Goal: Transaction & Acquisition: Purchase product/service

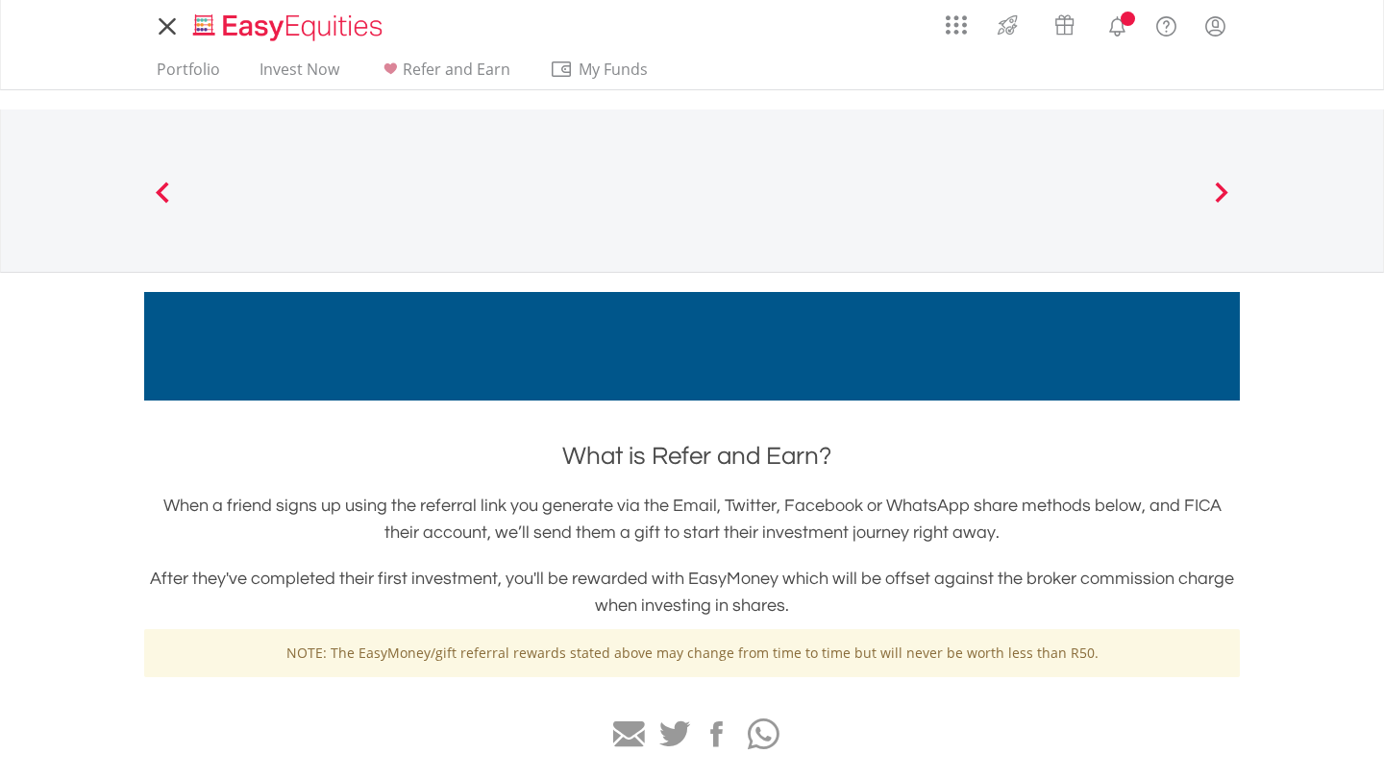
scroll to position [88, 0]
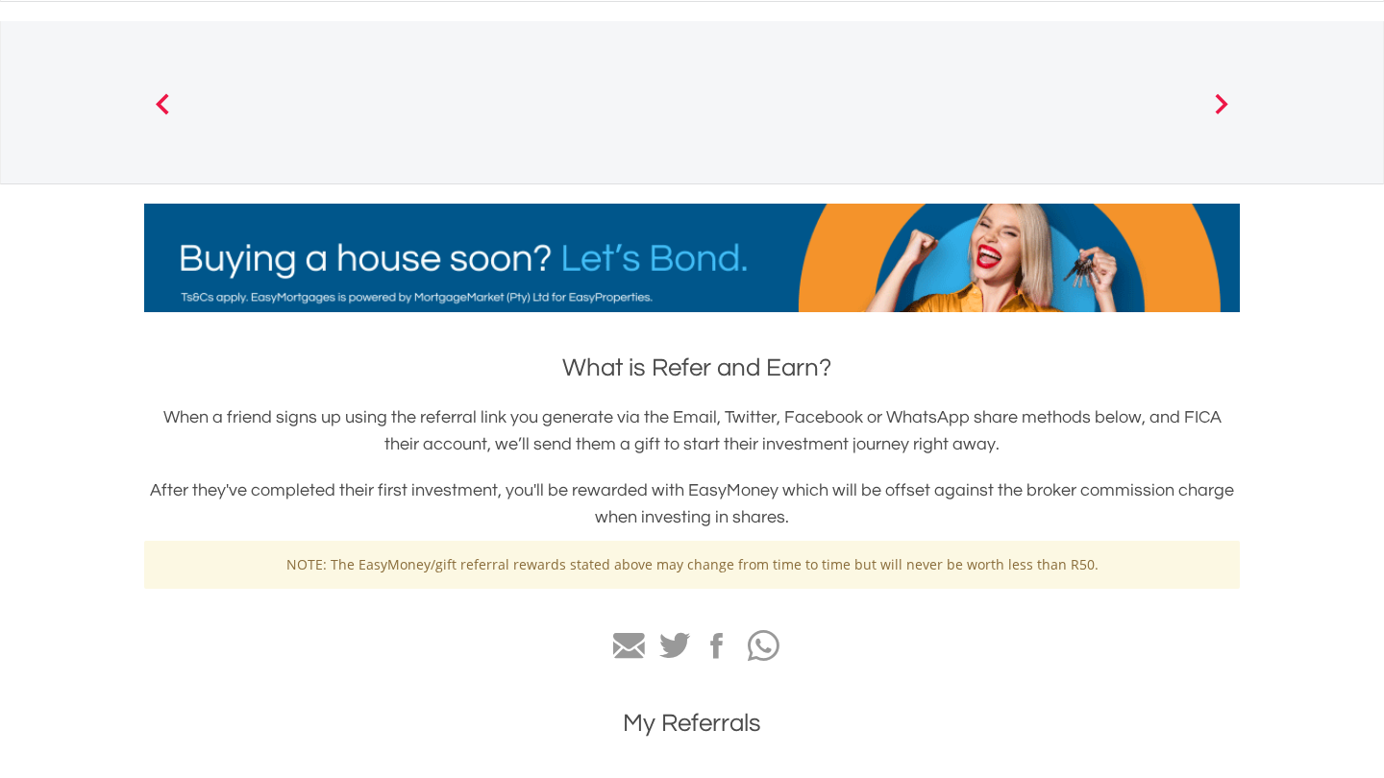
click at [159, 104] on span at bounding box center [162, 103] width 13 height 21
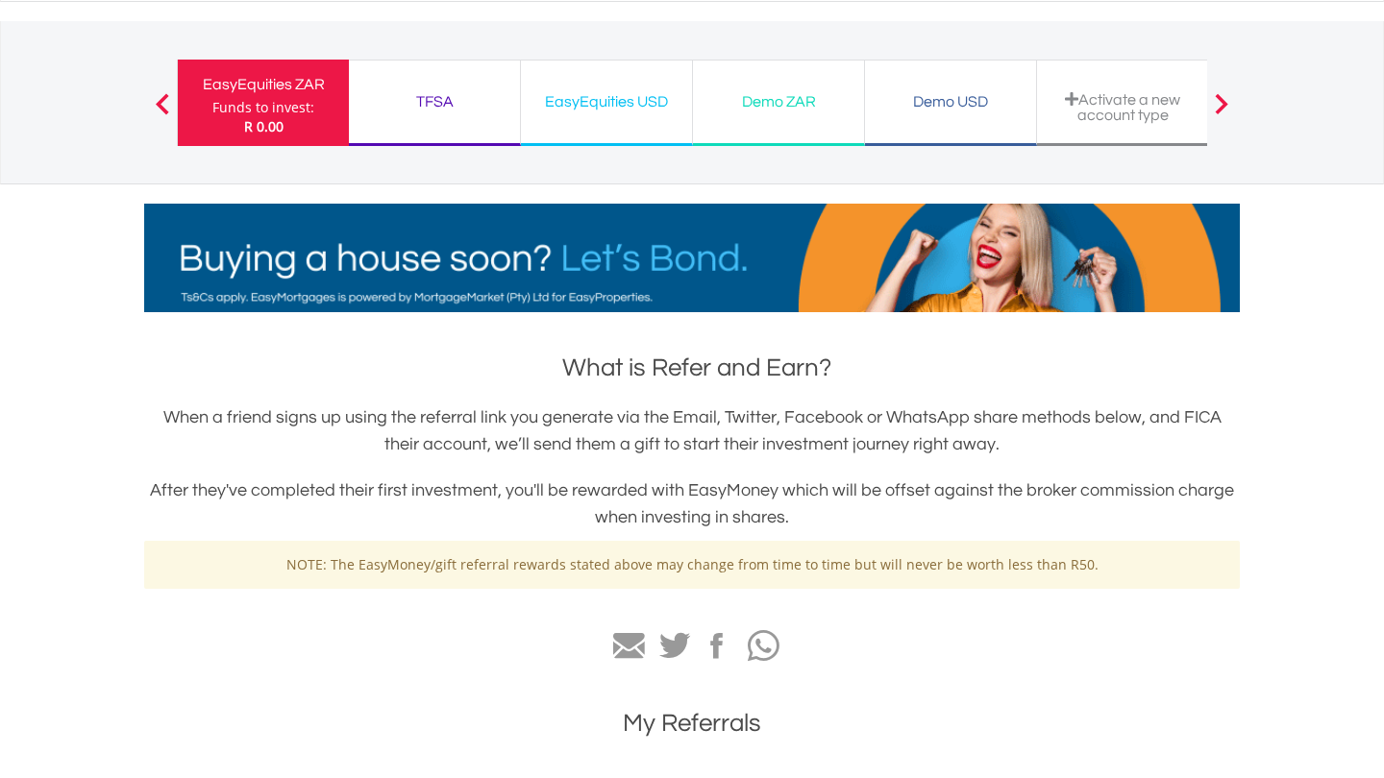
click at [875, 88] on div "Demo USD Funds to invest: R 0.00" at bounding box center [951, 103] width 172 height 86
click at [835, 100] on div "Demo ZAR" at bounding box center [778, 101] width 148 height 27
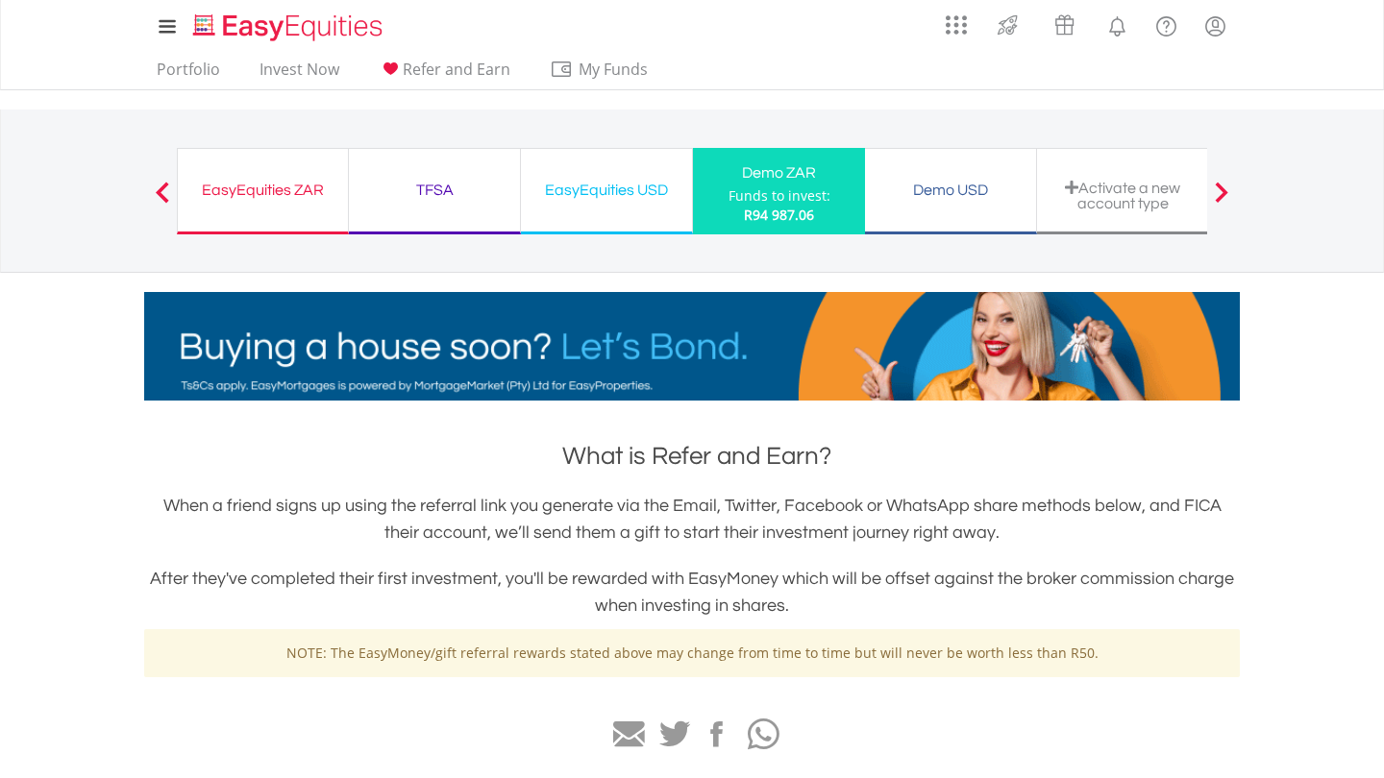
click at [448, 202] on div "TFSA" at bounding box center [434, 190] width 148 height 27
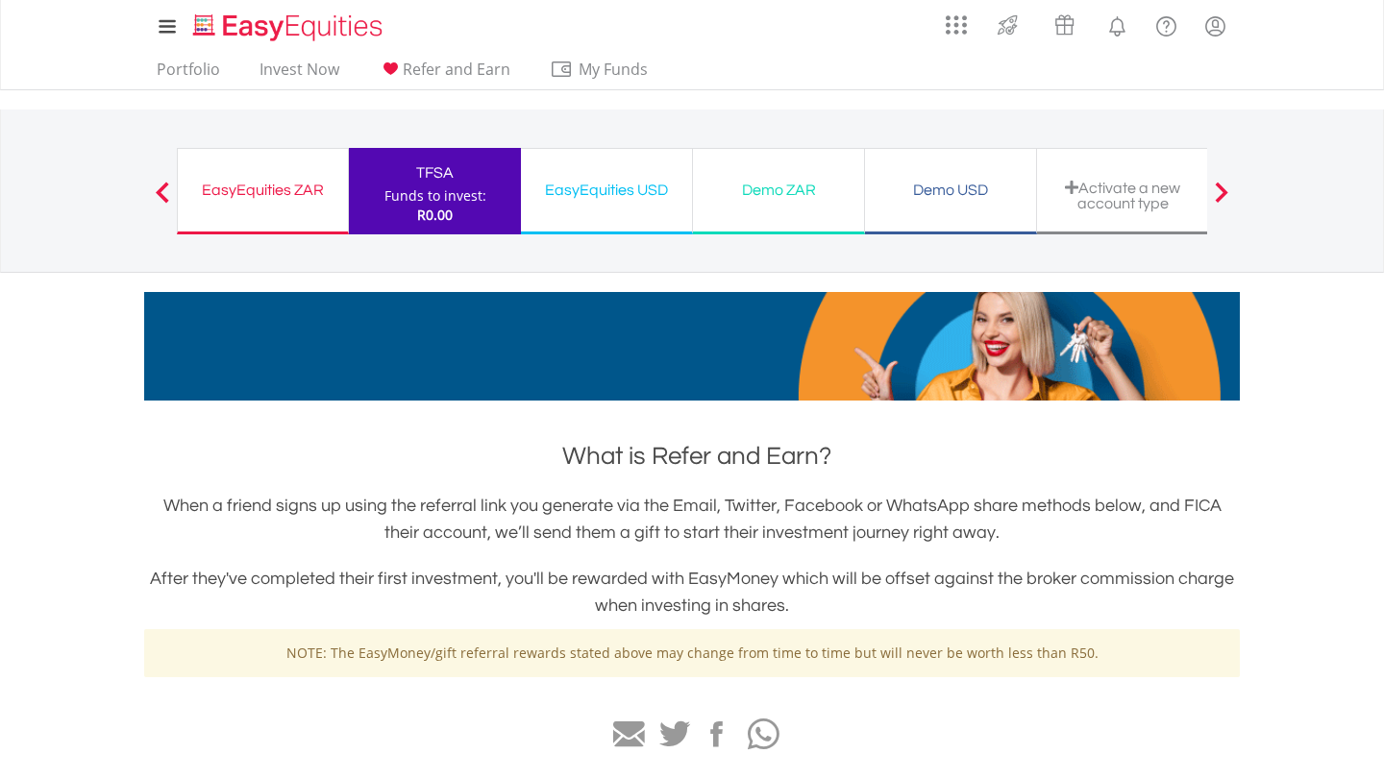
click at [174, 184] on div at bounding box center [162, 191] width 38 height 19
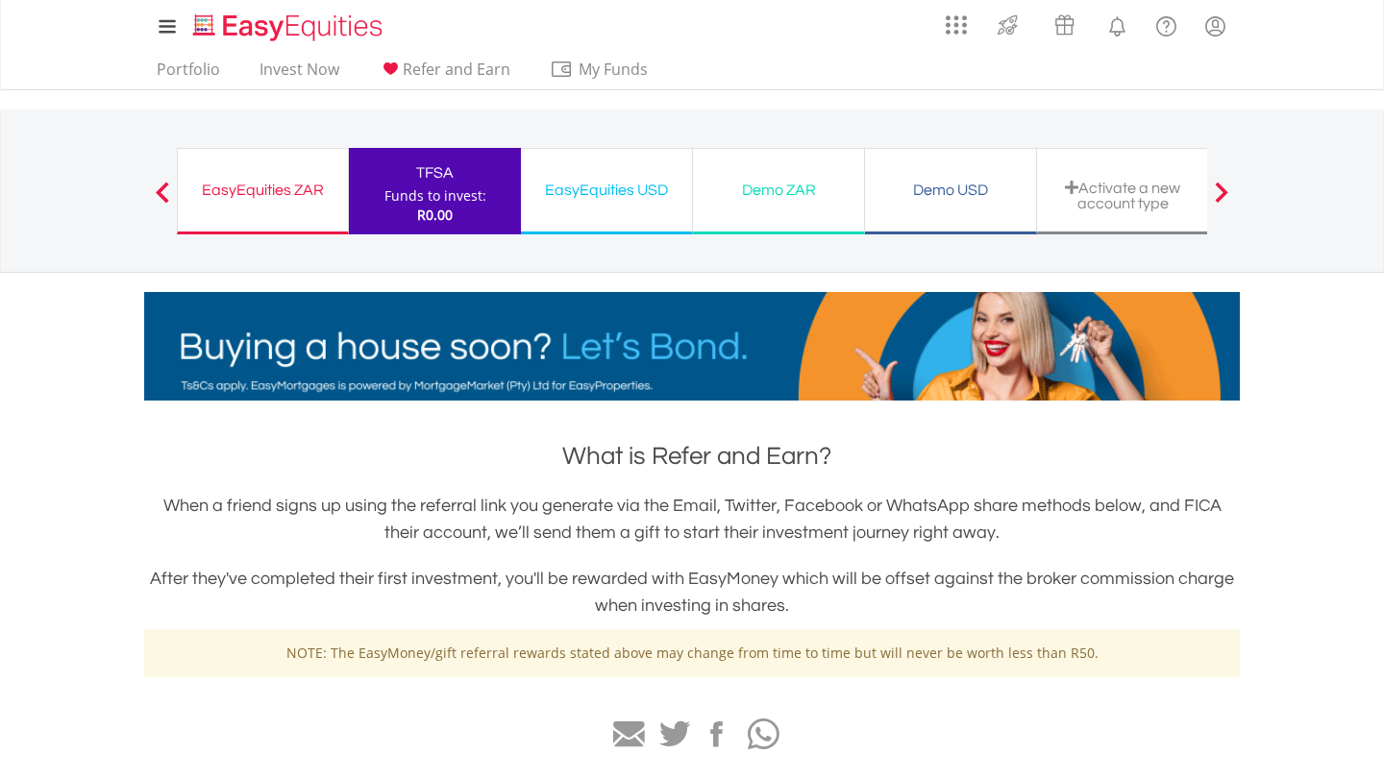
click at [161, 189] on span at bounding box center [162, 192] width 13 height 21
click at [294, 62] on link "Invest Now" at bounding box center [299, 75] width 95 height 30
